Goal: Task Accomplishment & Management: Use online tool/utility

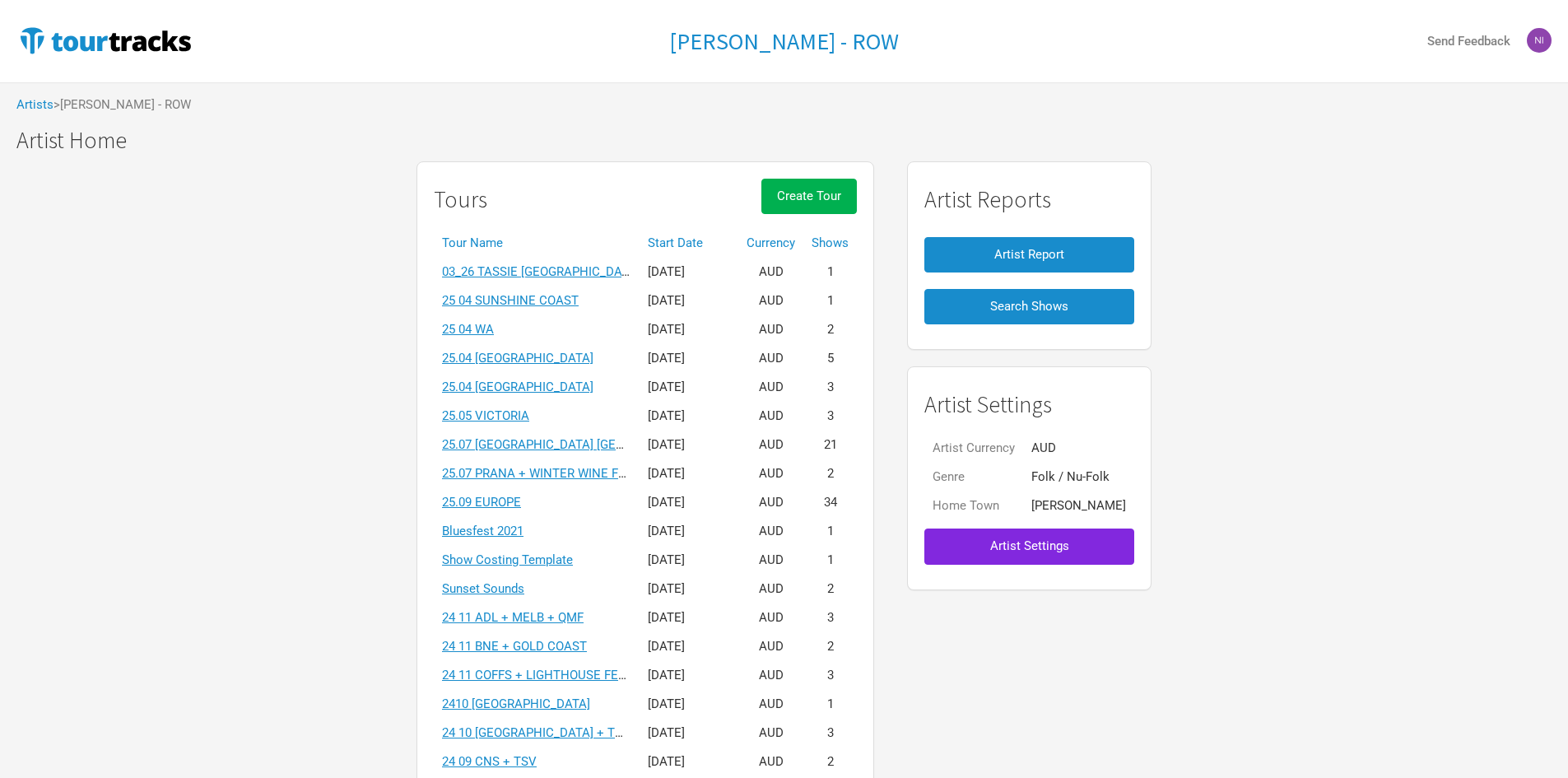
click at [680, 249] on th "Start Date" at bounding box center [688, 243] width 98 height 29
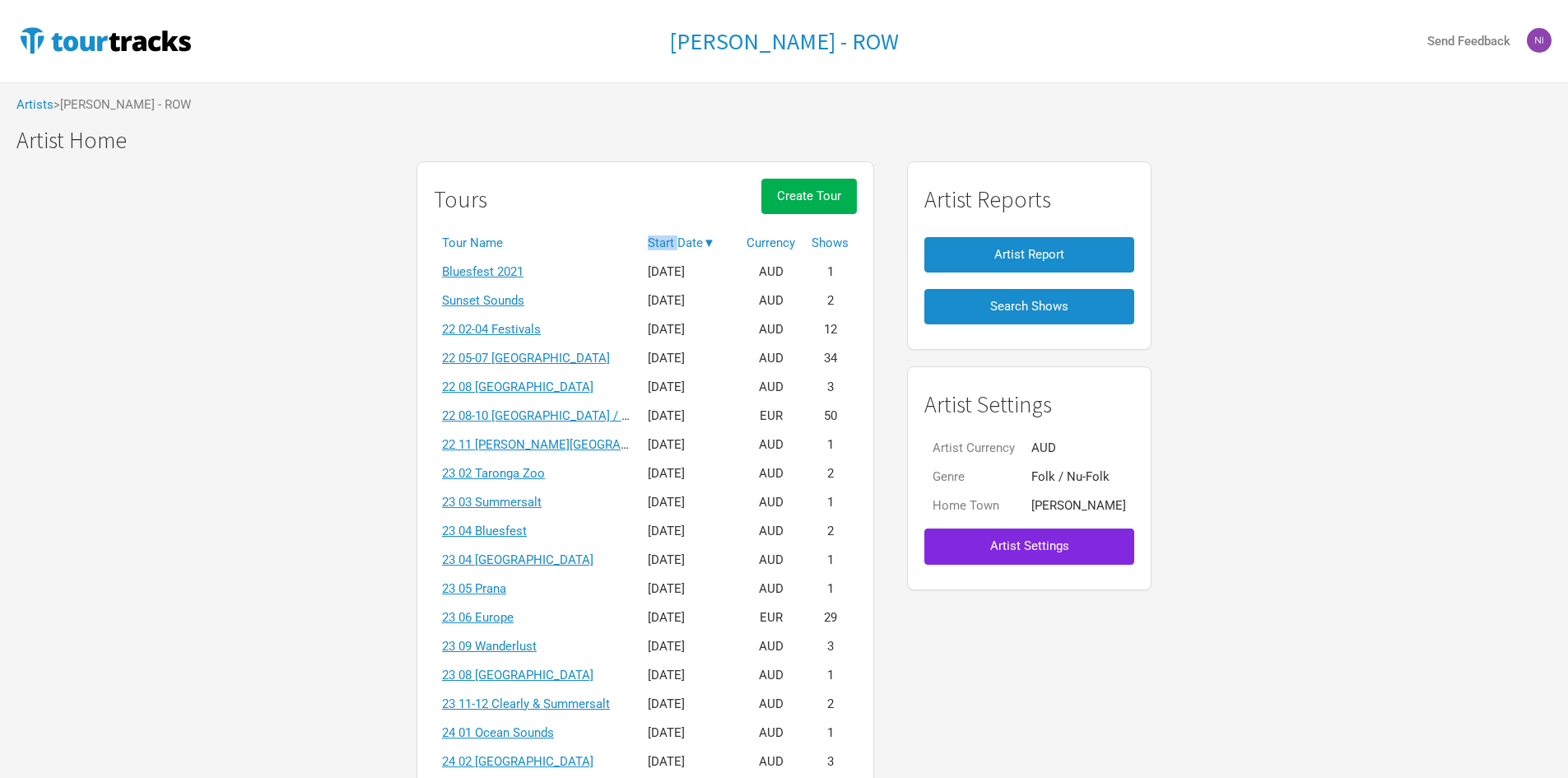
click at [680, 249] on th "Start Date ▼" at bounding box center [688, 243] width 98 height 29
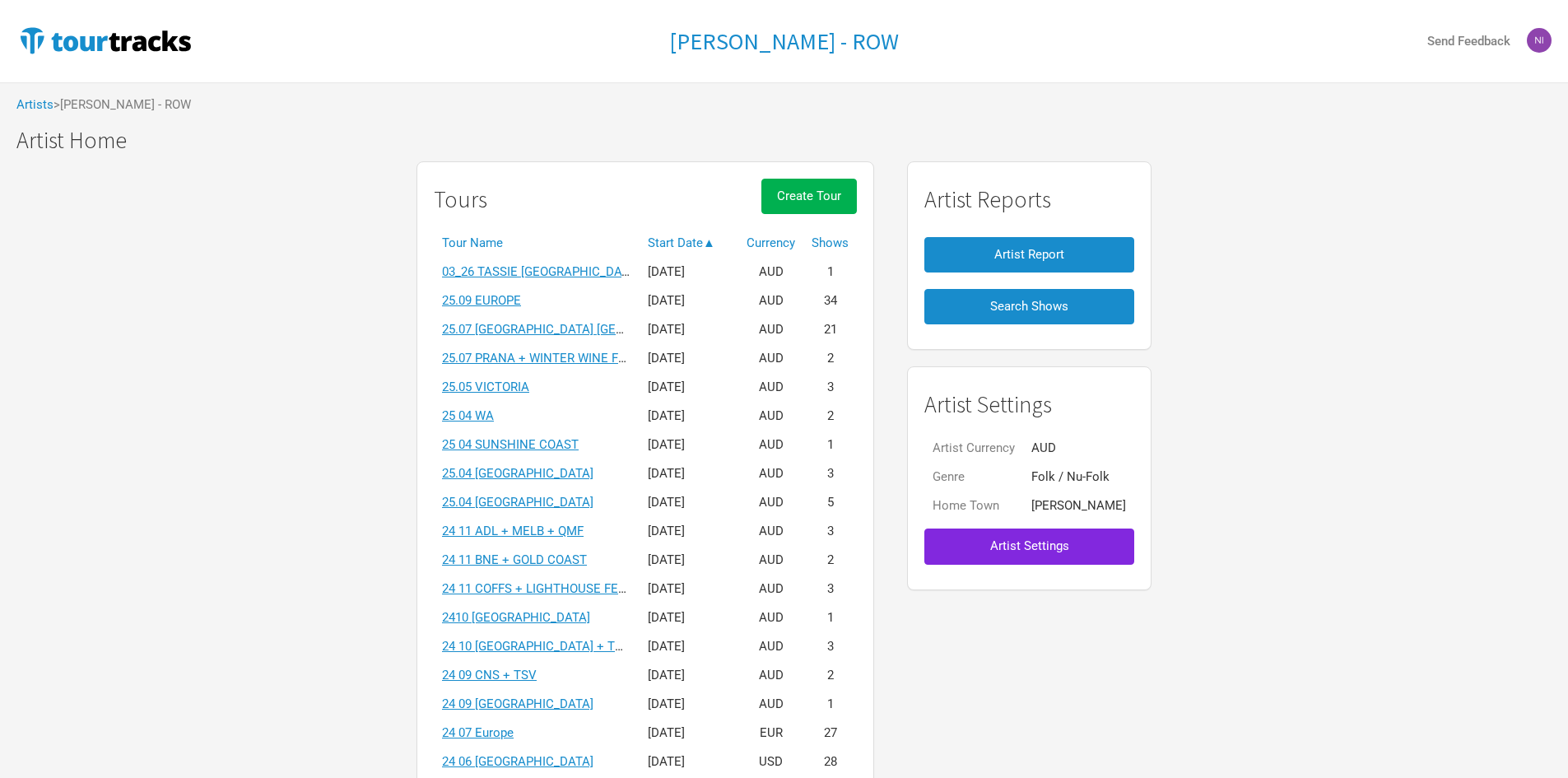
drag, startPoint x: 342, startPoint y: 330, endPoint x: 397, endPoint y: 324, distance: 55.3
click at [486, 306] on link "25.09 EUROPE" at bounding box center [482, 301] width 79 height 15
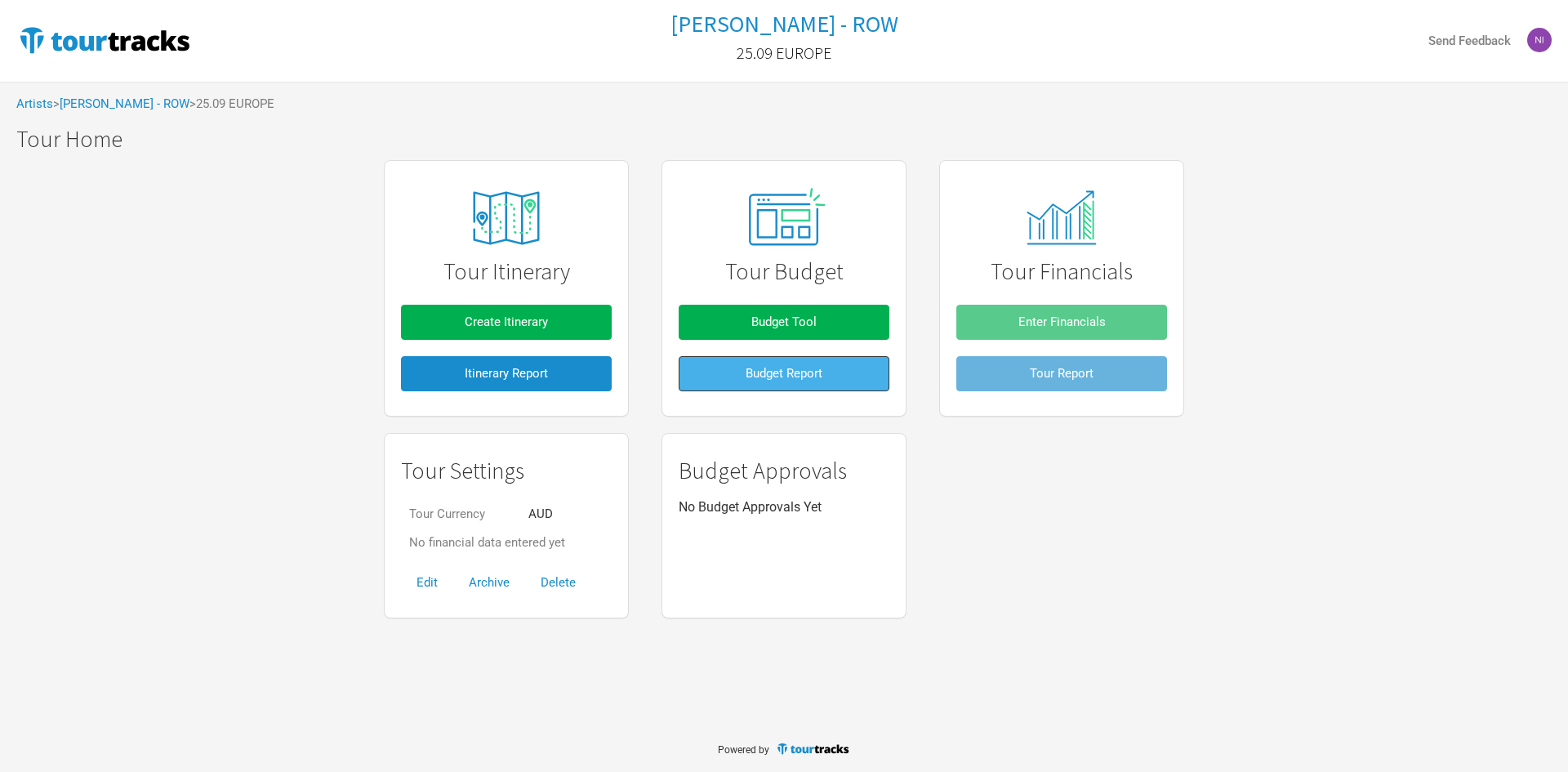
click at [758, 382] on button "Budget Report" at bounding box center [784, 374] width 210 height 35
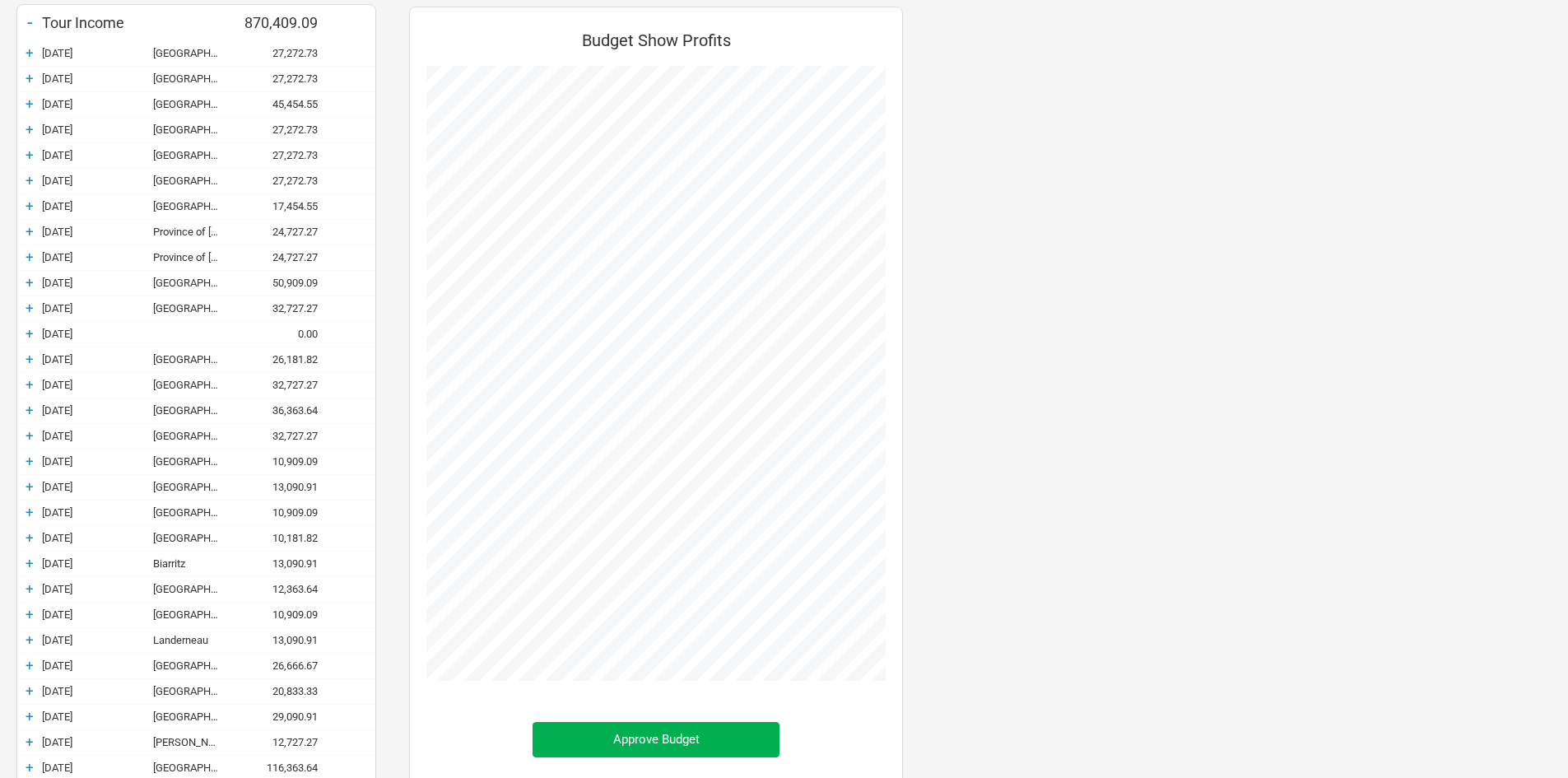
scroll to position [412, 0]
